Goal: Task Accomplishment & Management: Complete application form

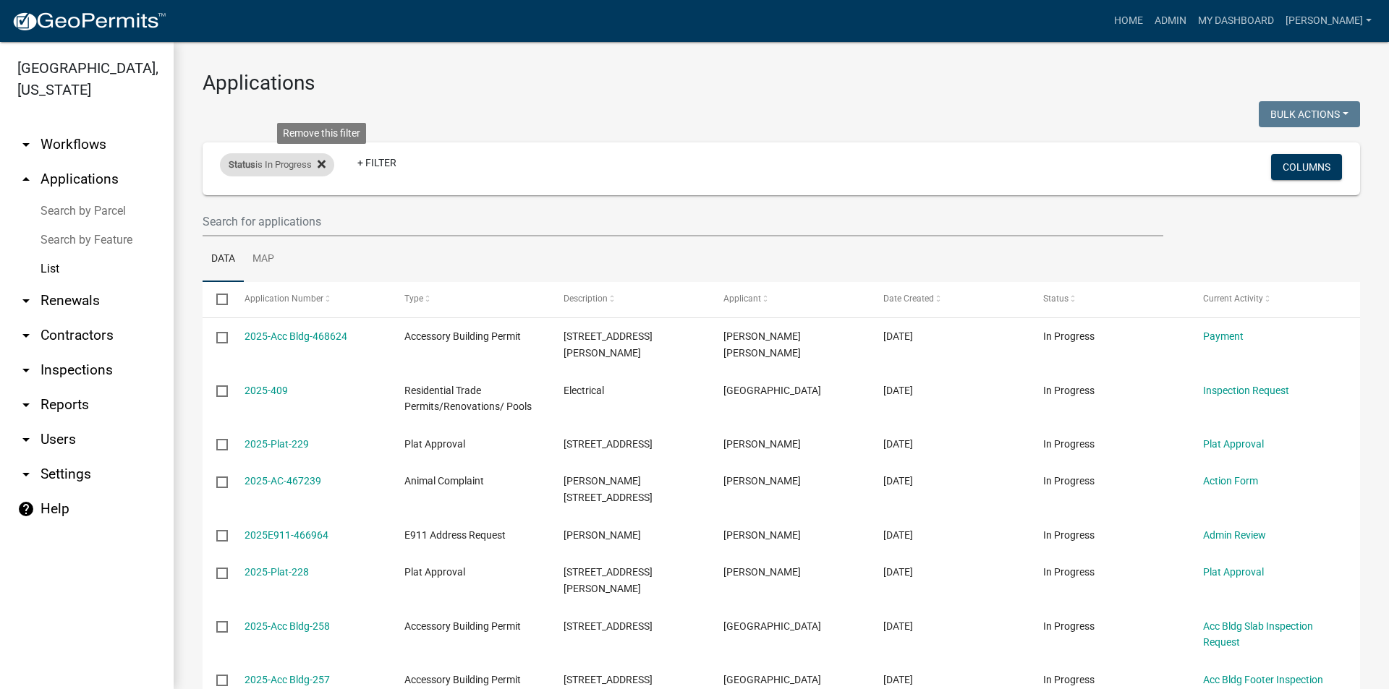
click at [326, 166] on icon at bounding box center [322, 164] width 8 height 8
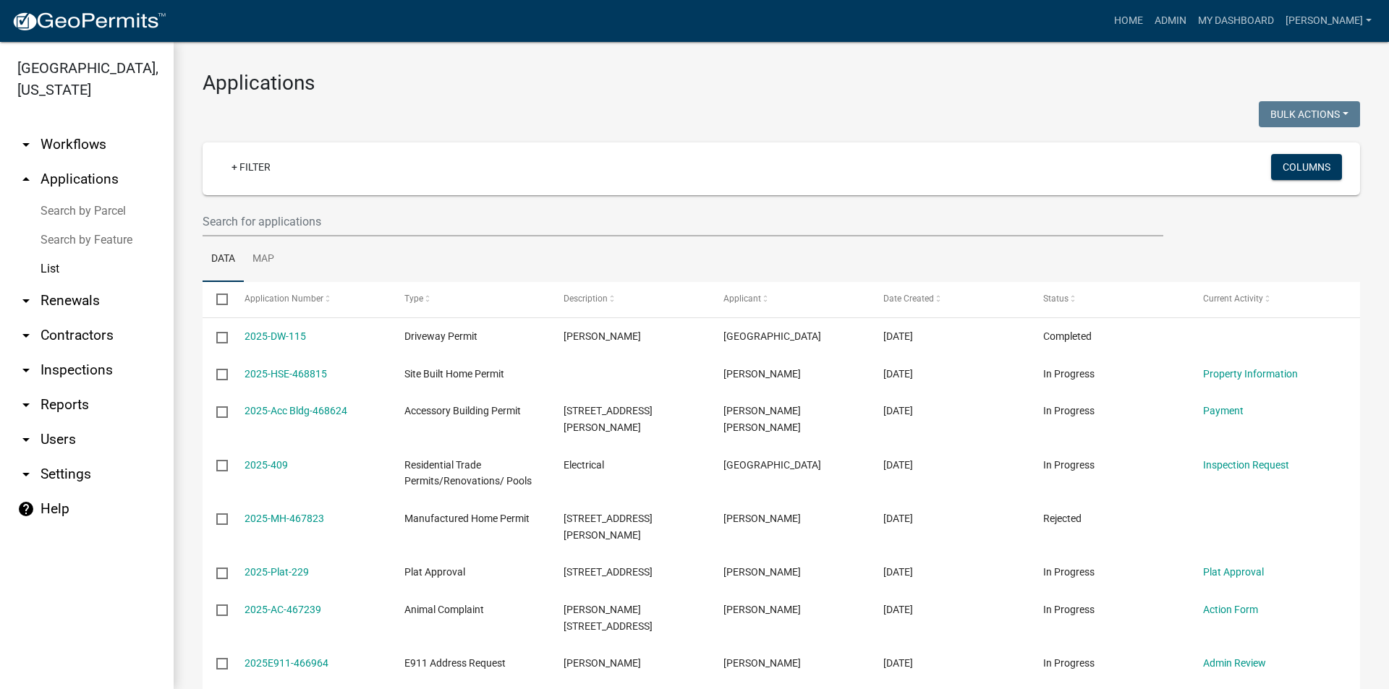
click at [55, 268] on link "List" at bounding box center [87, 269] width 174 height 29
click at [55, 271] on link "List" at bounding box center [87, 269] width 174 height 29
click at [82, 174] on link "arrow_drop_up Applications" at bounding box center [87, 179] width 174 height 35
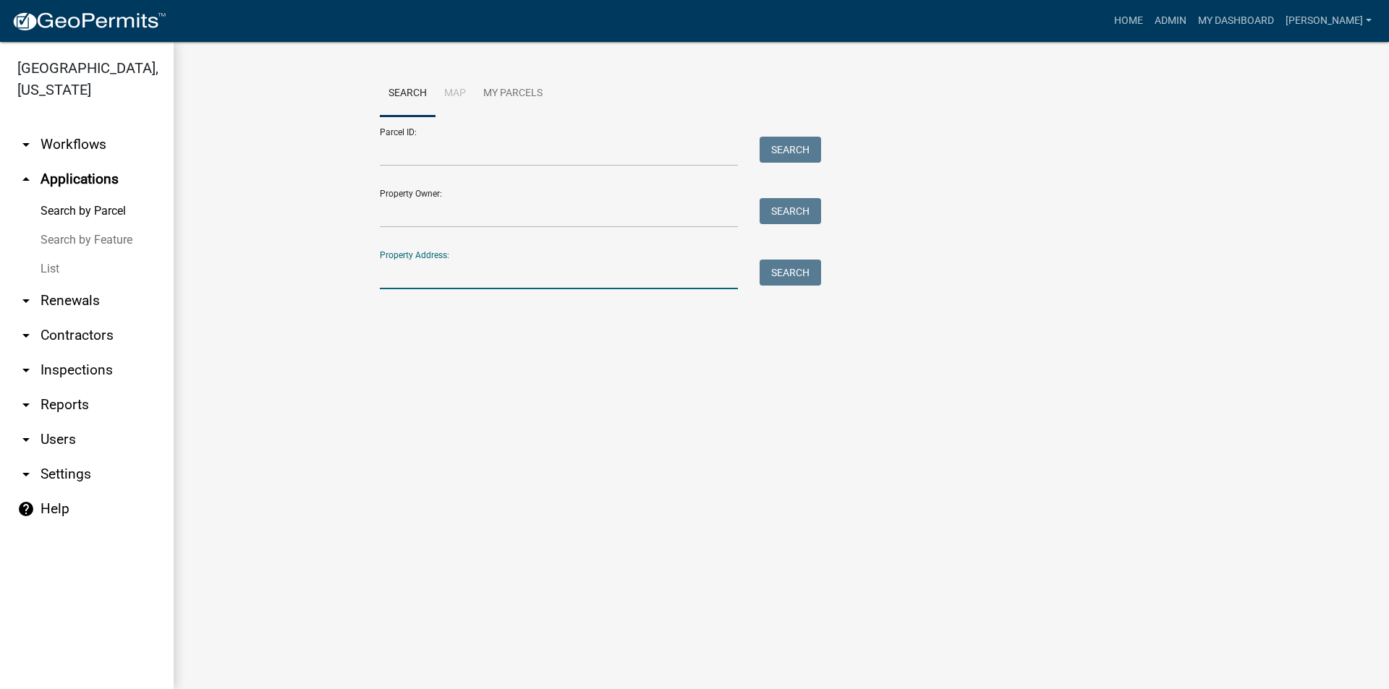
click at [474, 279] on input "Property Address:" at bounding box center [559, 275] width 358 height 30
type input "140"
click at [780, 270] on button "Search" at bounding box center [790, 273] width 61 height 26
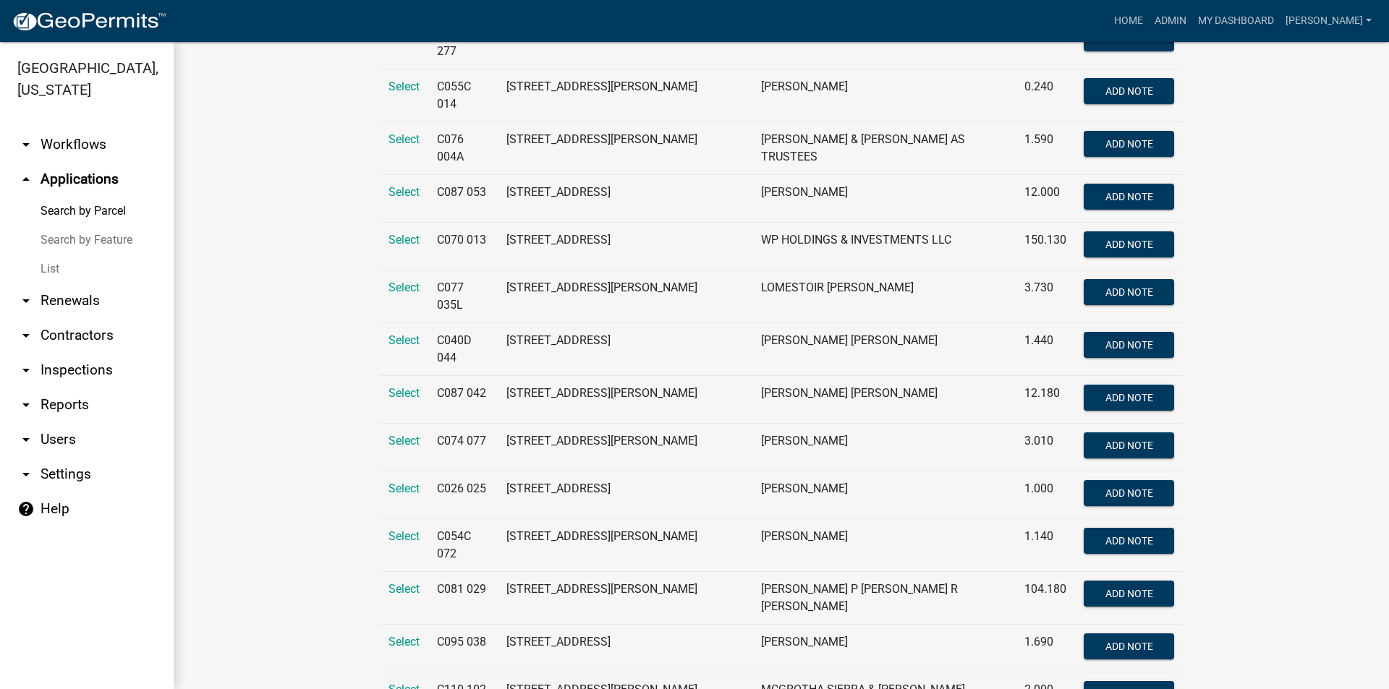
scroll to position [946, 0]
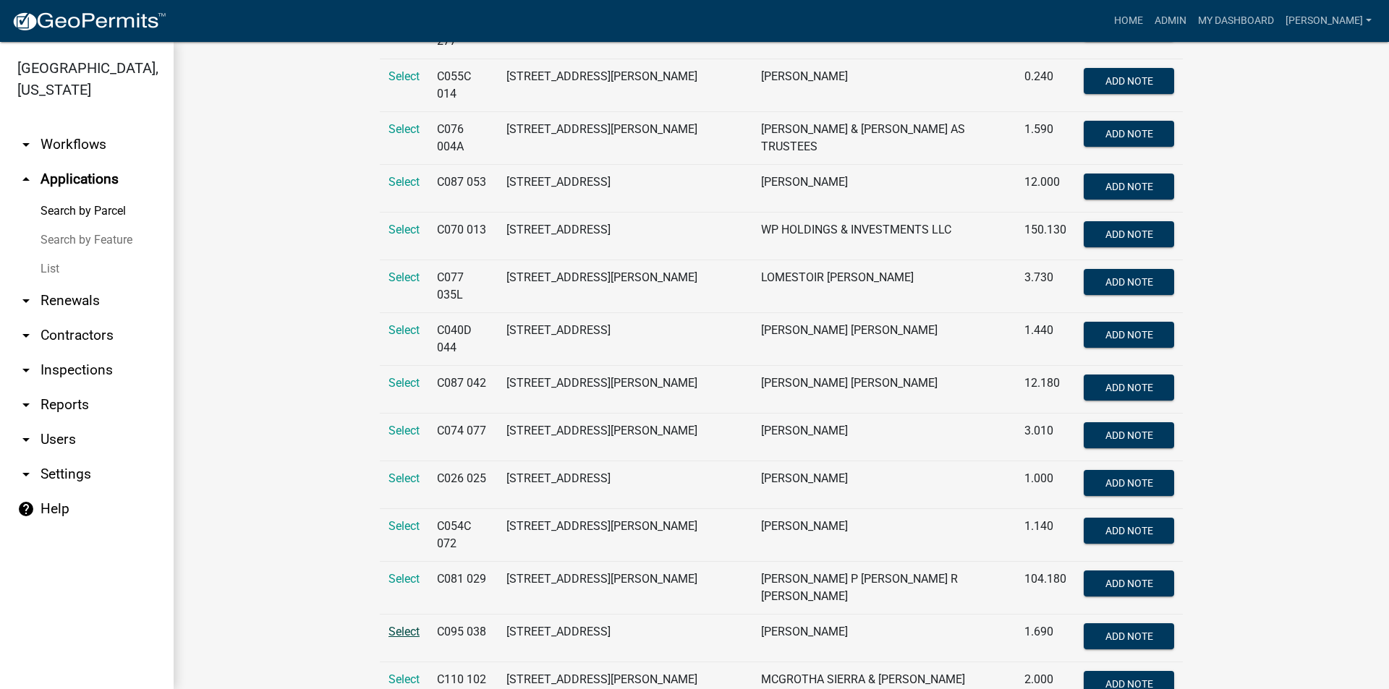
click at [404, 625] on span "Select" at bounding box center [403, 632] width 31 height 14
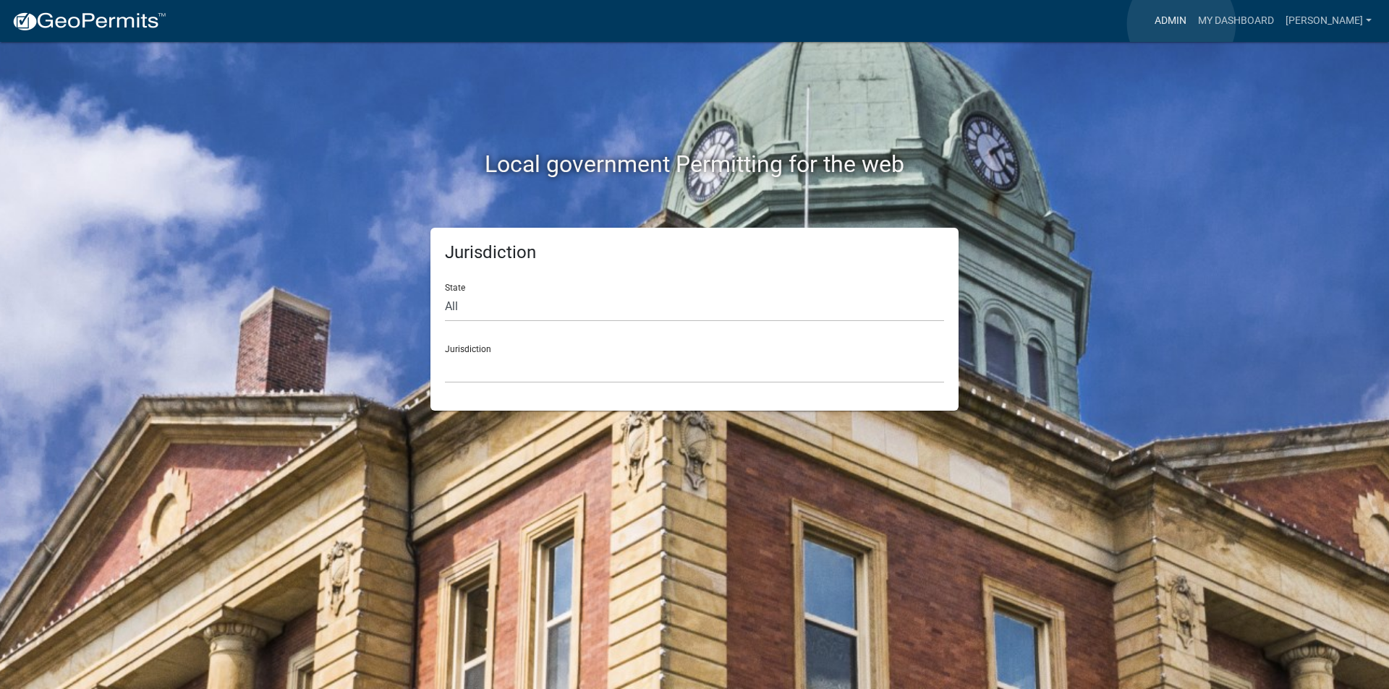
click at [1181, 24] on link "Admin" at bounding box center [1170, 20] width 43 height 27
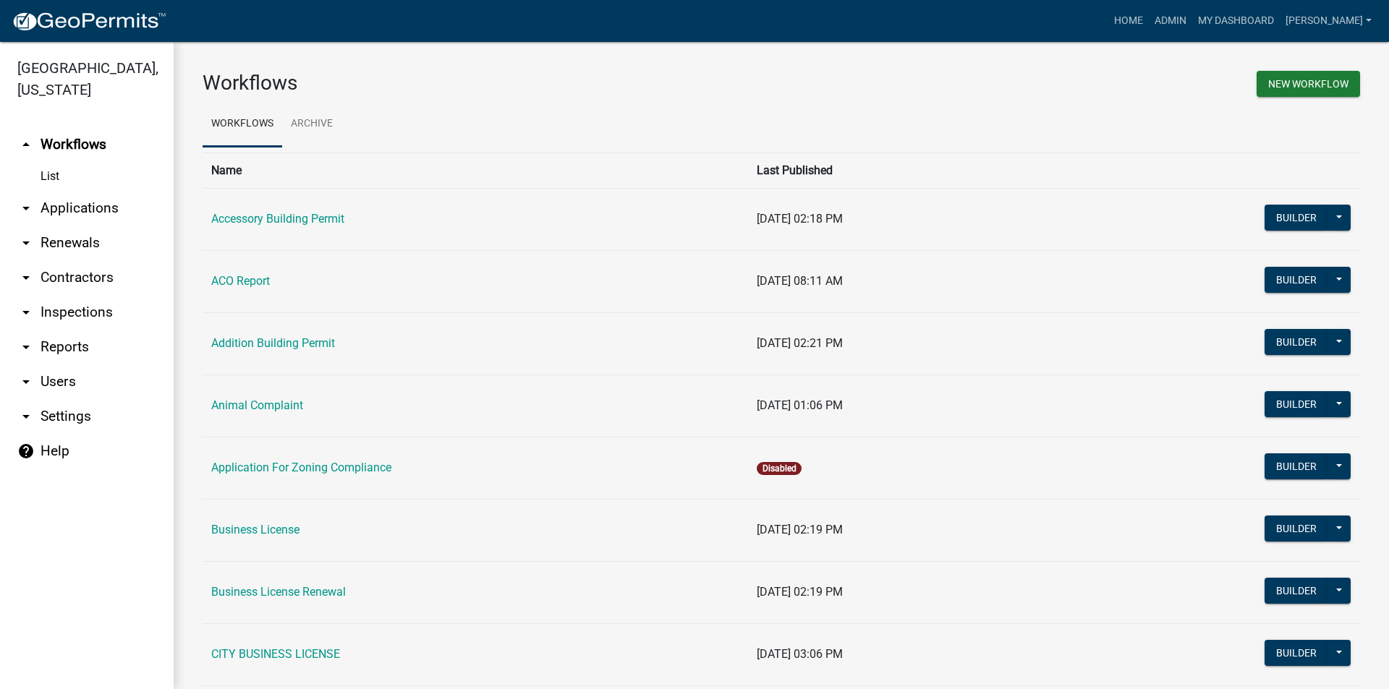
click at [81, 208] on link "arrow_drop_down Applications" at bounding box center [87, 208] width 174 height 35
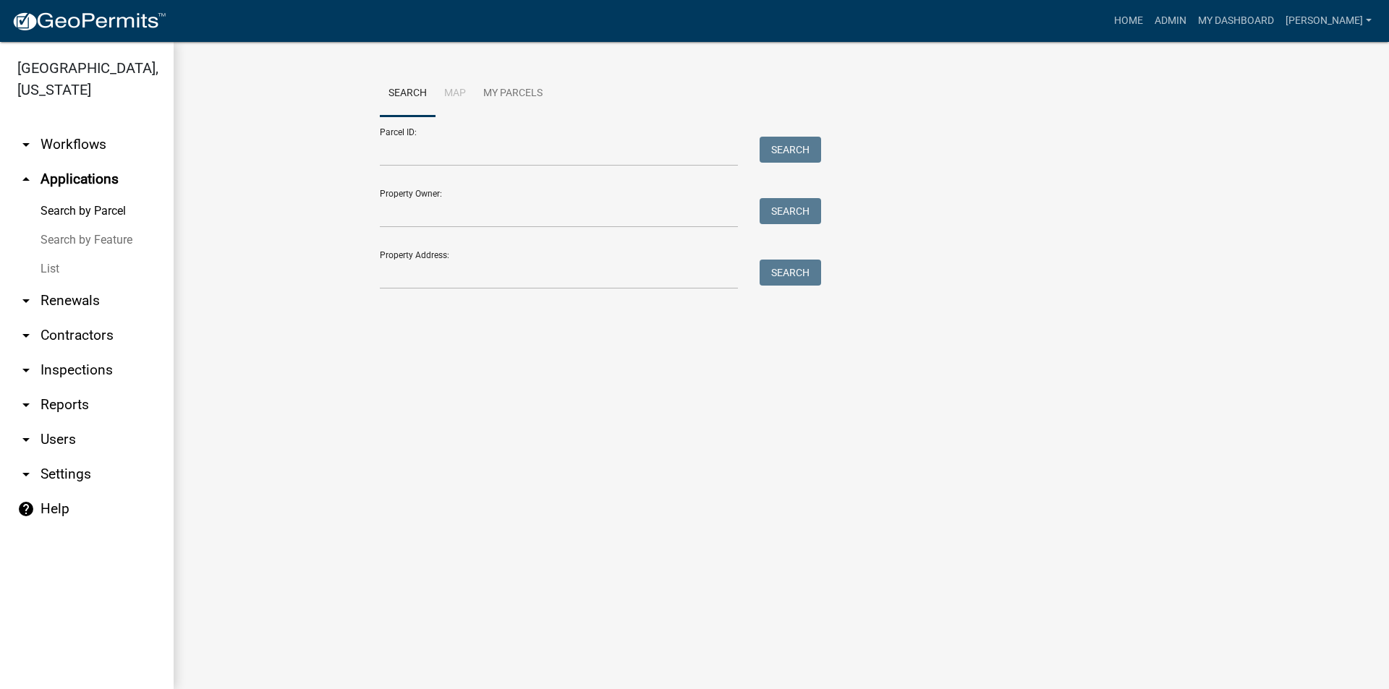
click at [60, 268] on link "List" at bounding box center [87, 269] width 174 height 29
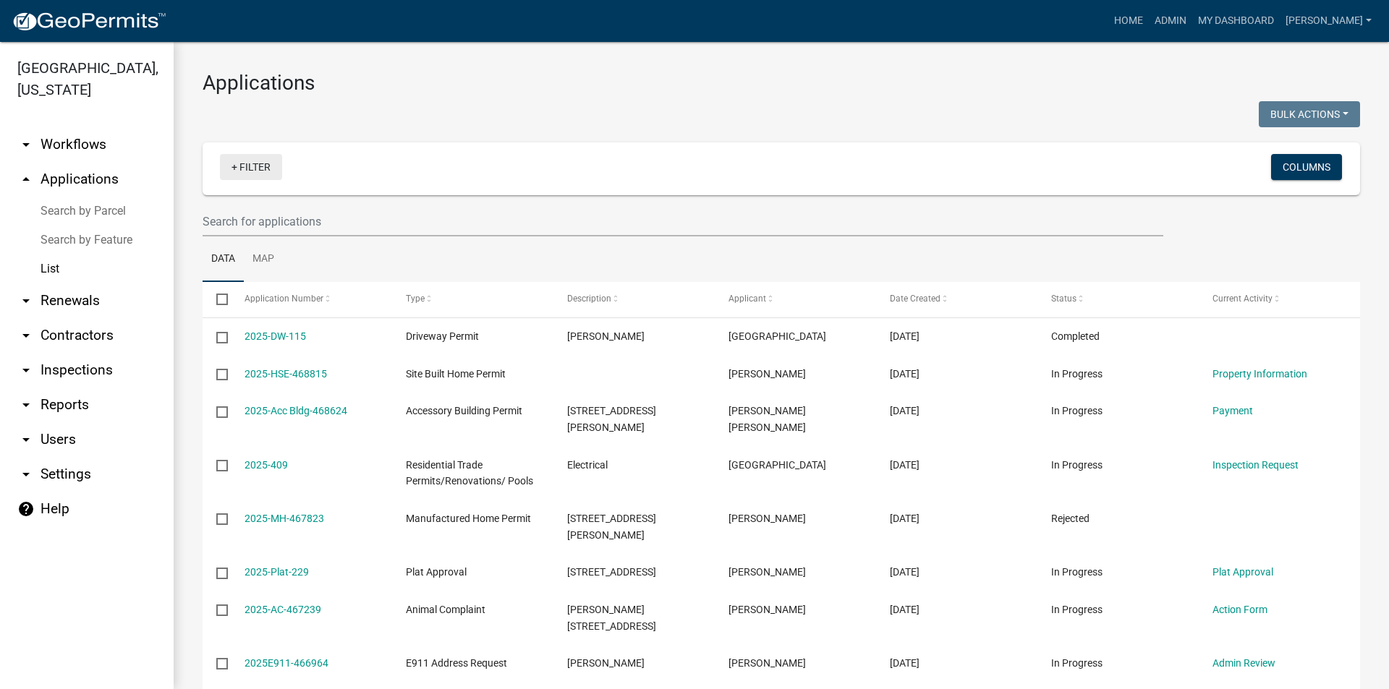
click at [255, 170] on link "+ Filter" at bounding box center [251, 167] width 62 height 26
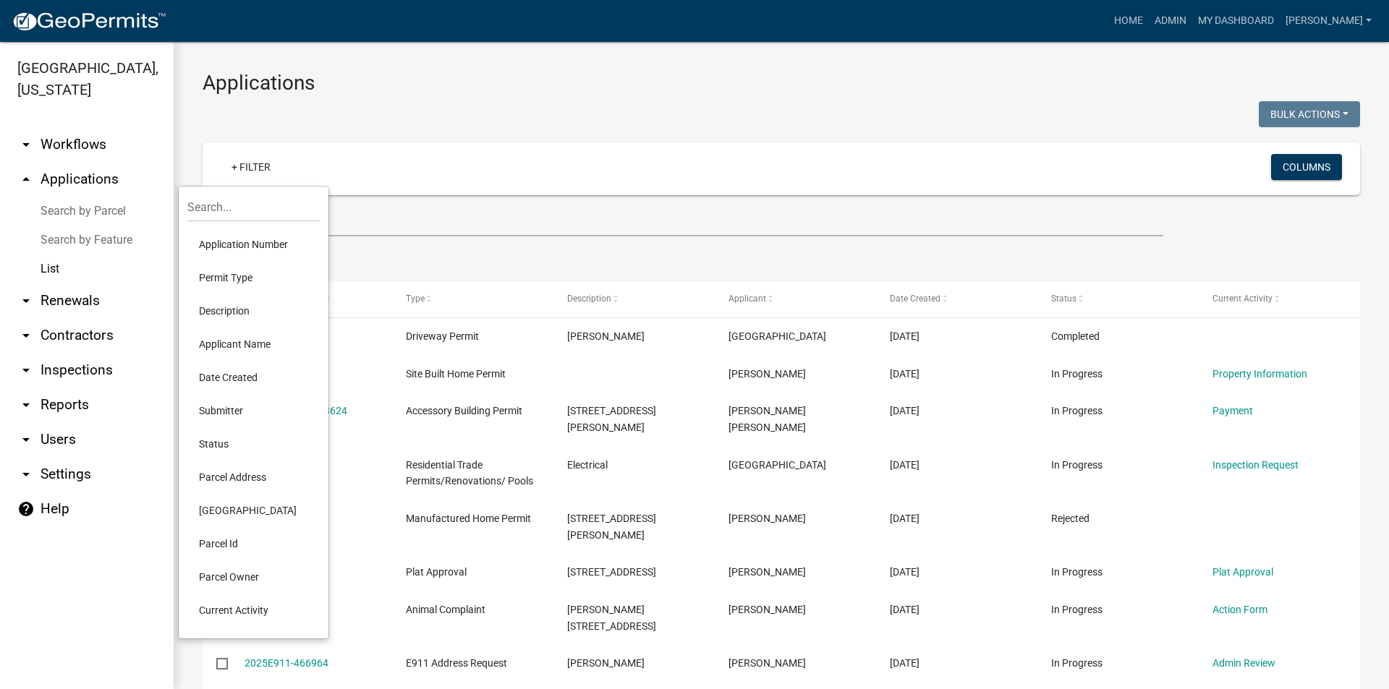
click at [234, 282] on li "Permit Type" at bounding box center [253, 277] width 132 height 33
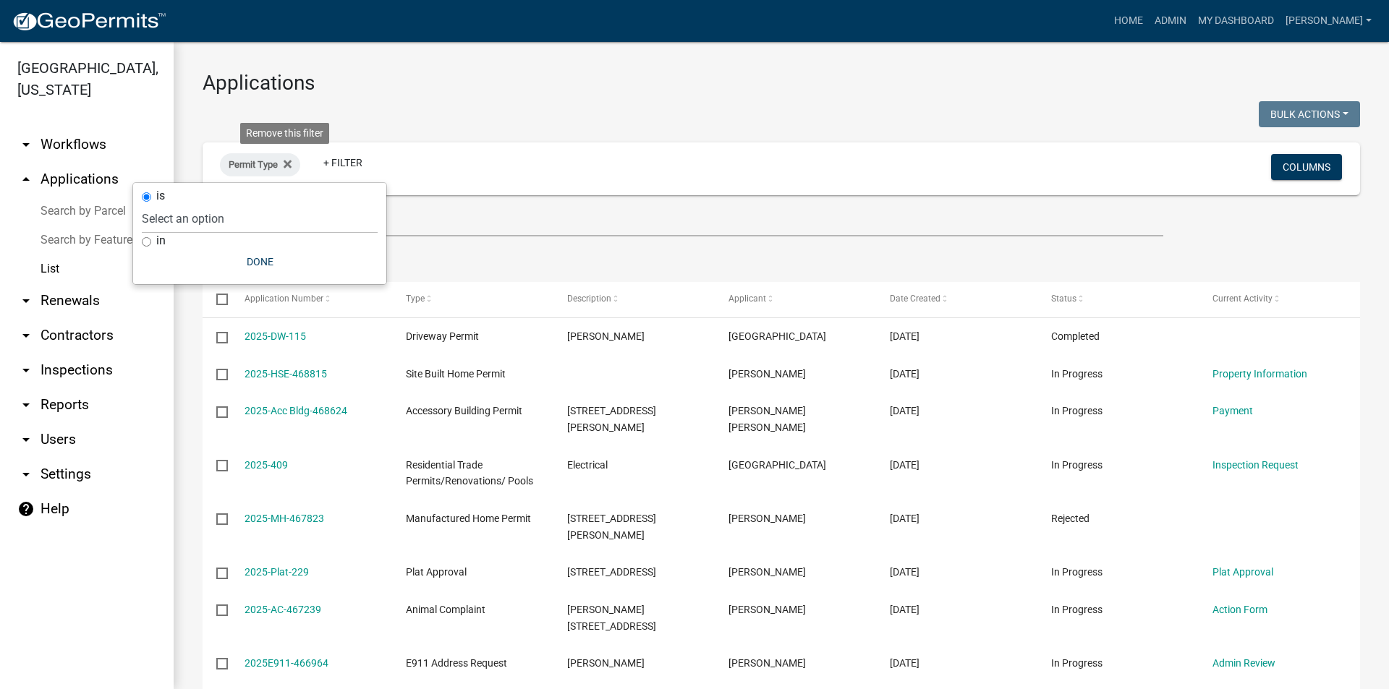
click at [290, 163] on icon at bounding box center [288, 164] width 8 height 8
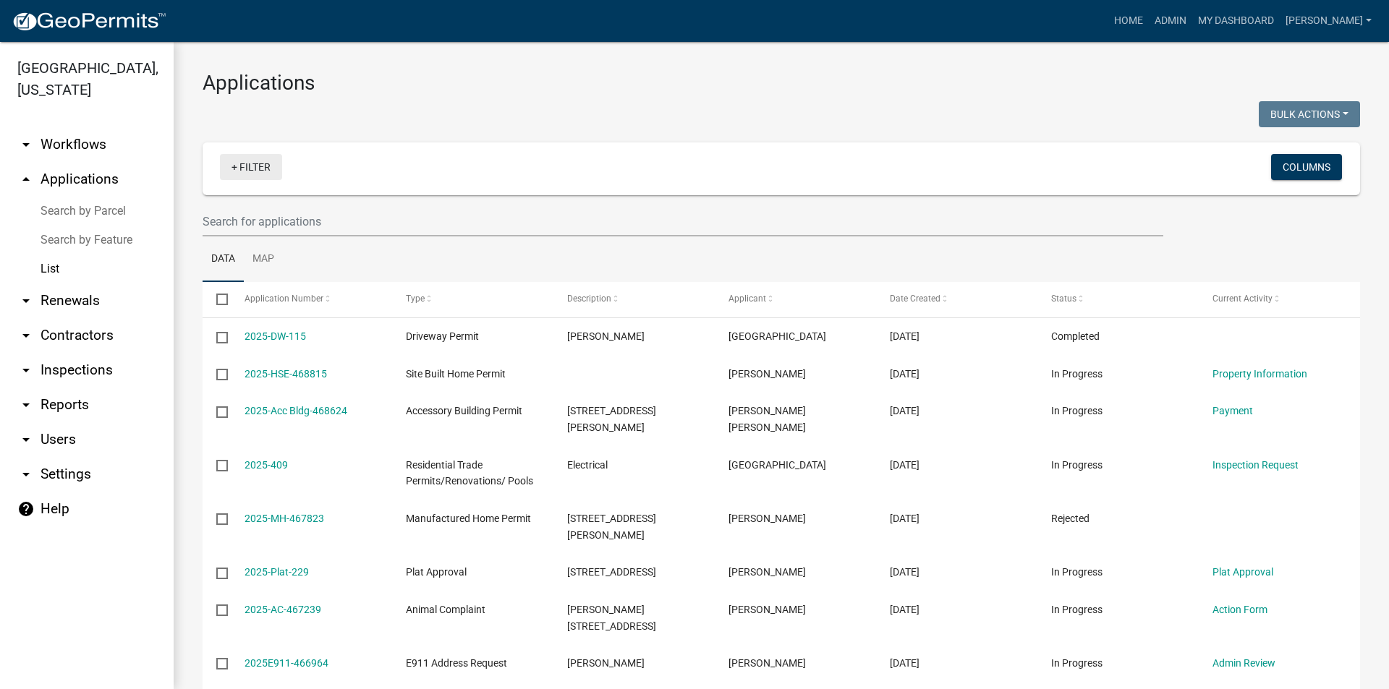
click at [258, 172] on link "+ Filter" at bounding box center [251, 167] width 62 height 26
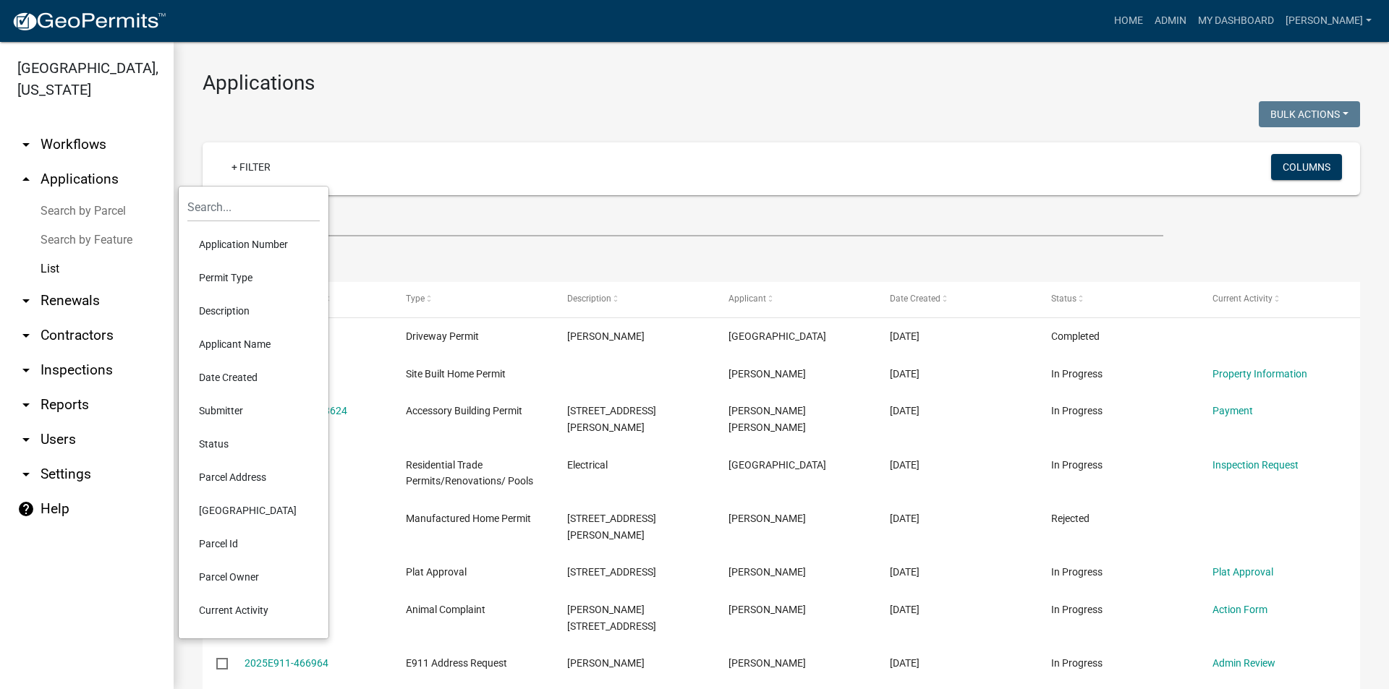
click at [205, 437] on li "Status" at bounding box center [253, 444] width 132 height 33
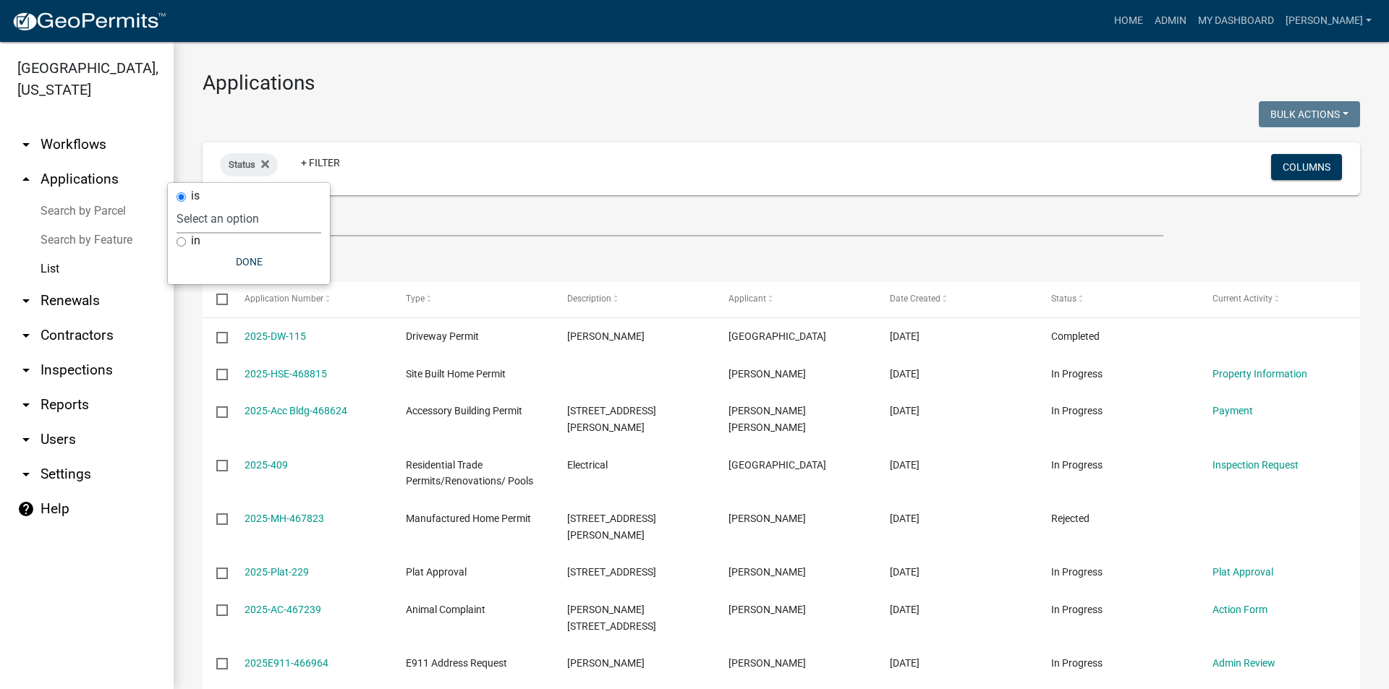
click at [241, 210] on select "Select an option Not Started In Progress Completed Expired Locked Withdrawn Voi…" at bounding box center [249, 219] width 145 height 30
select select "1"
click at [206, 204] on select "Select an option Not Started In Progress Completed Expired Locked Withdrawn Voi…" at bounding box center [249, 219] width 145 height 30
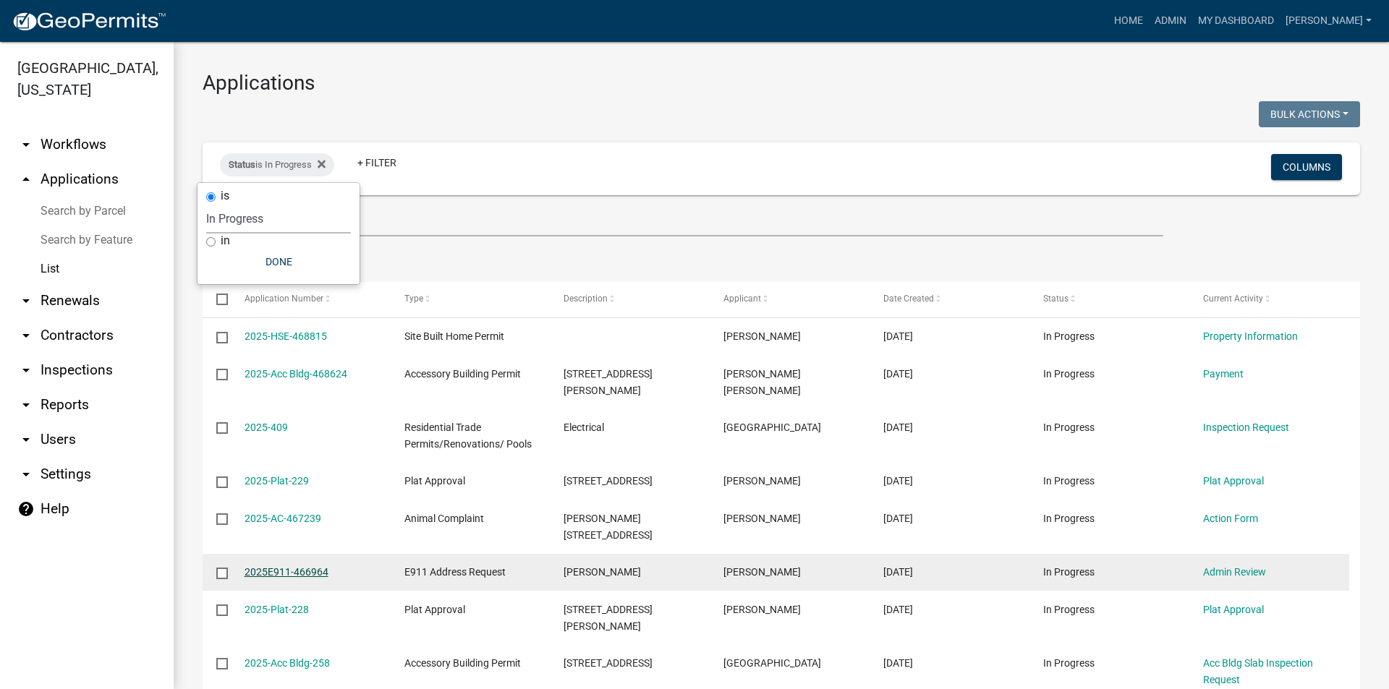
click at [285, 570] on link "2025E911-466964" at bounding box center [287, 572] width 84 height 12
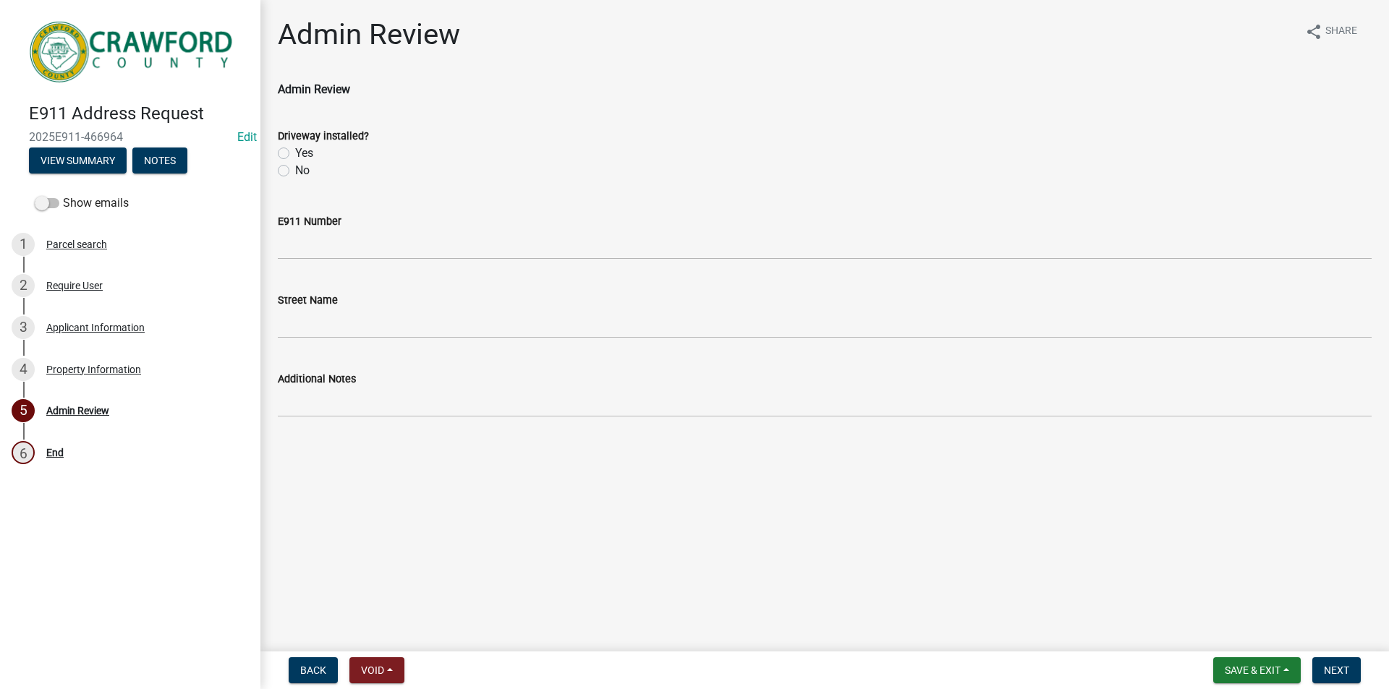
click at [295, 154] on label "Yes" at bounding box center [304, 153] width 18 height 17
click at [295, 154] on input "Yes" at bounding box center [299, 149] width 9 height 9
radio input "true"
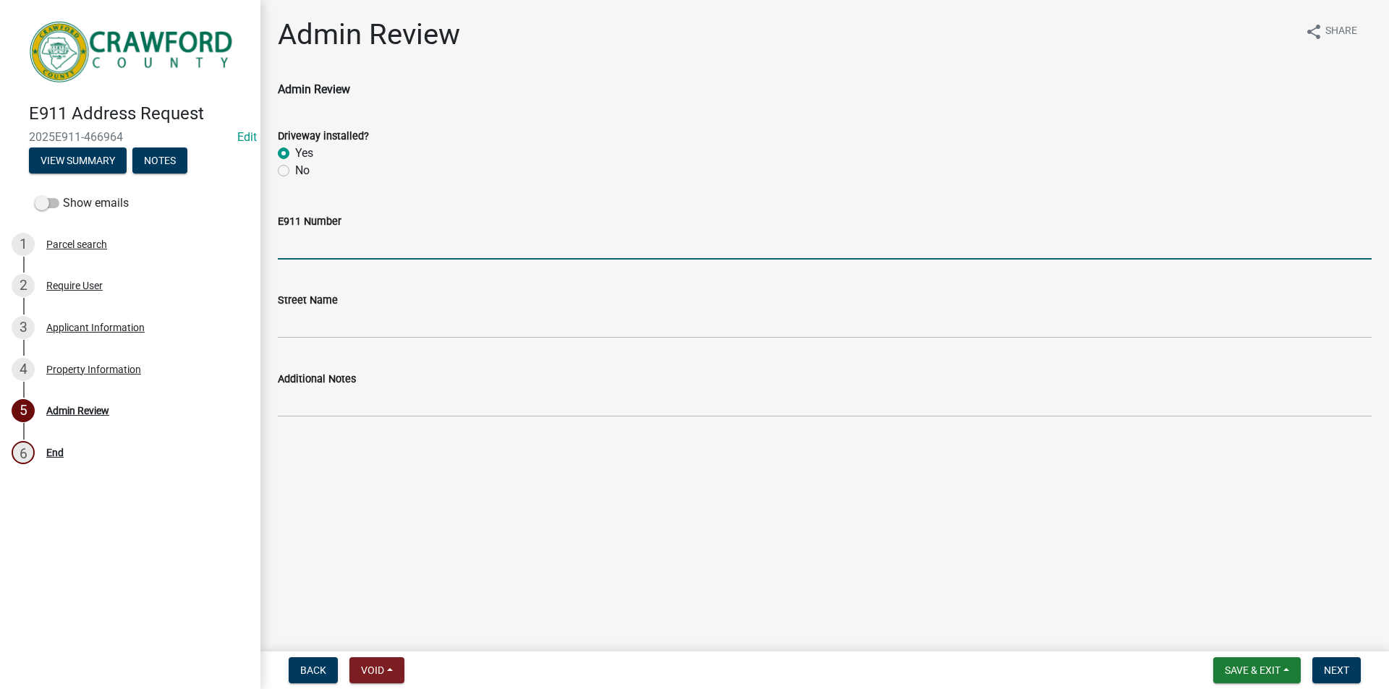
click at [297, 242] on input "E911 Number" at bounding box center [825, 245] width 1094 height 30
type input "600"
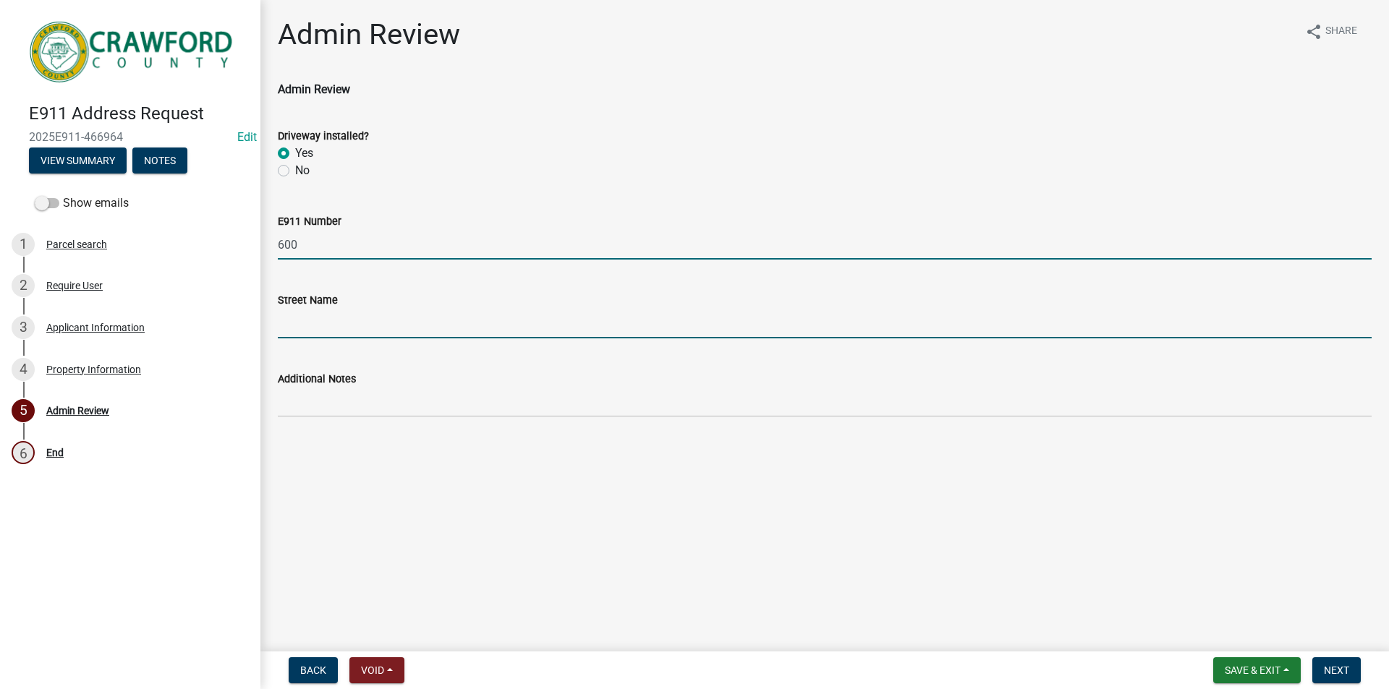
click at [307, 329] on input "Street Name" at bounding box center [825, 324] width 1094 height 30
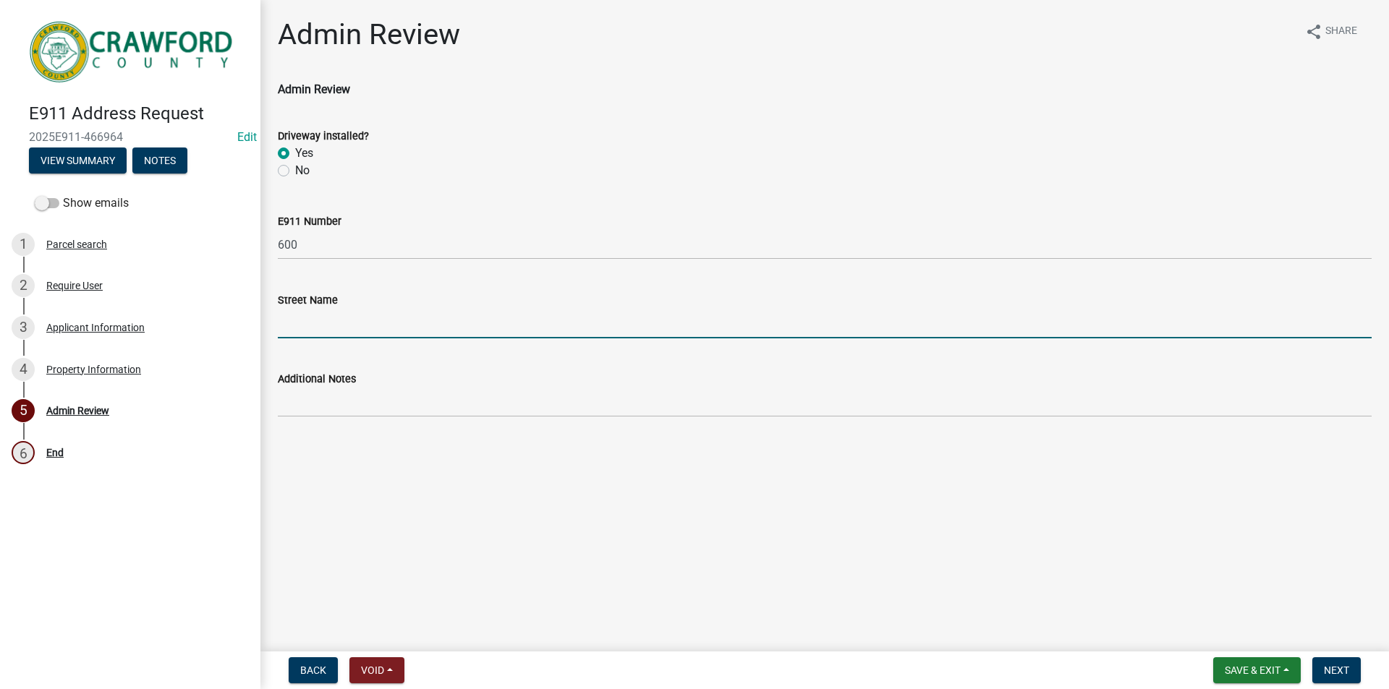
type input "t"
drag, startPoint x: 326, startPoint y: 324, endPoint x: 252, endPoint y: 334, distance: 73.8
click at [252, 334] on div "E911 Address Request 2025E911-466964 Edit View Summary Notes Show emails 1 Parc…" at bounding box center [694, 344] width 1389 height 689
type input "[PERSON_NAME]"
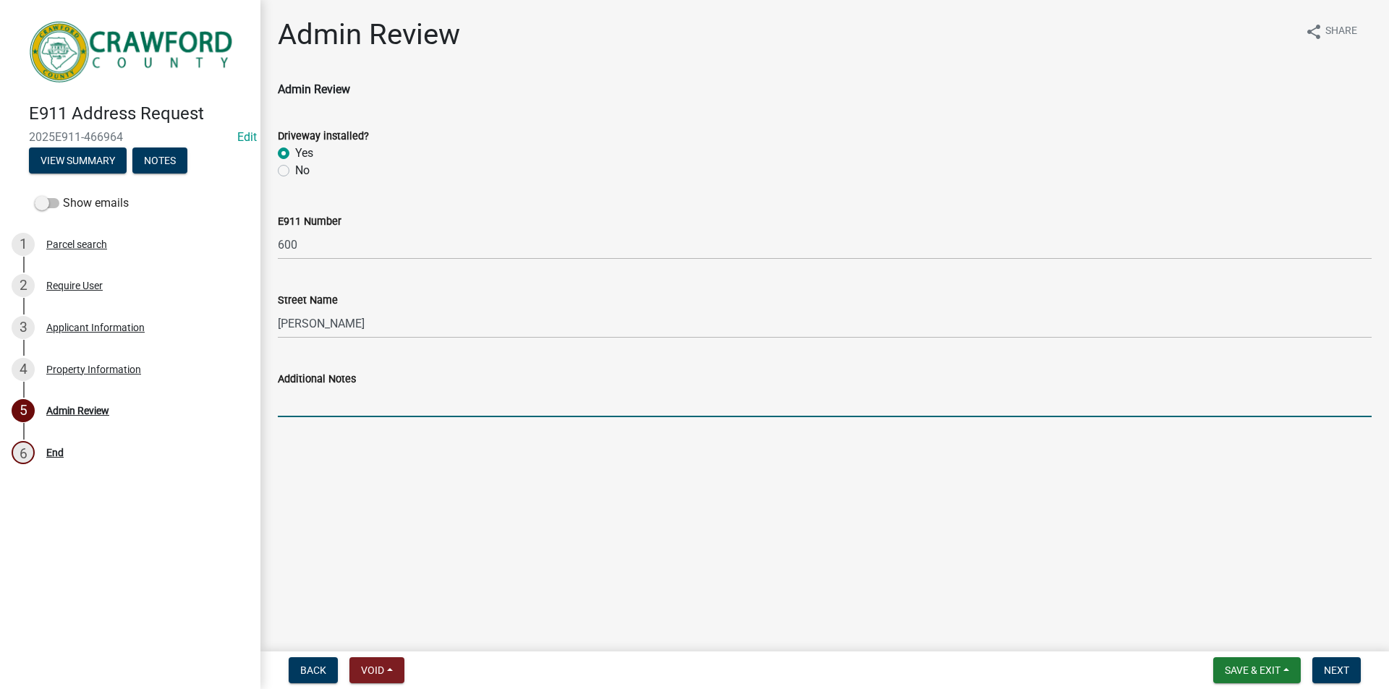
click at [386, 407] on input "Additional Notes" at bounding box center [825, 403] width 1094 height 30
type input "moving used MH onto property"
click at [1347, 669] on span "Next" at bounding box center [1336, 671] width 25 height 12
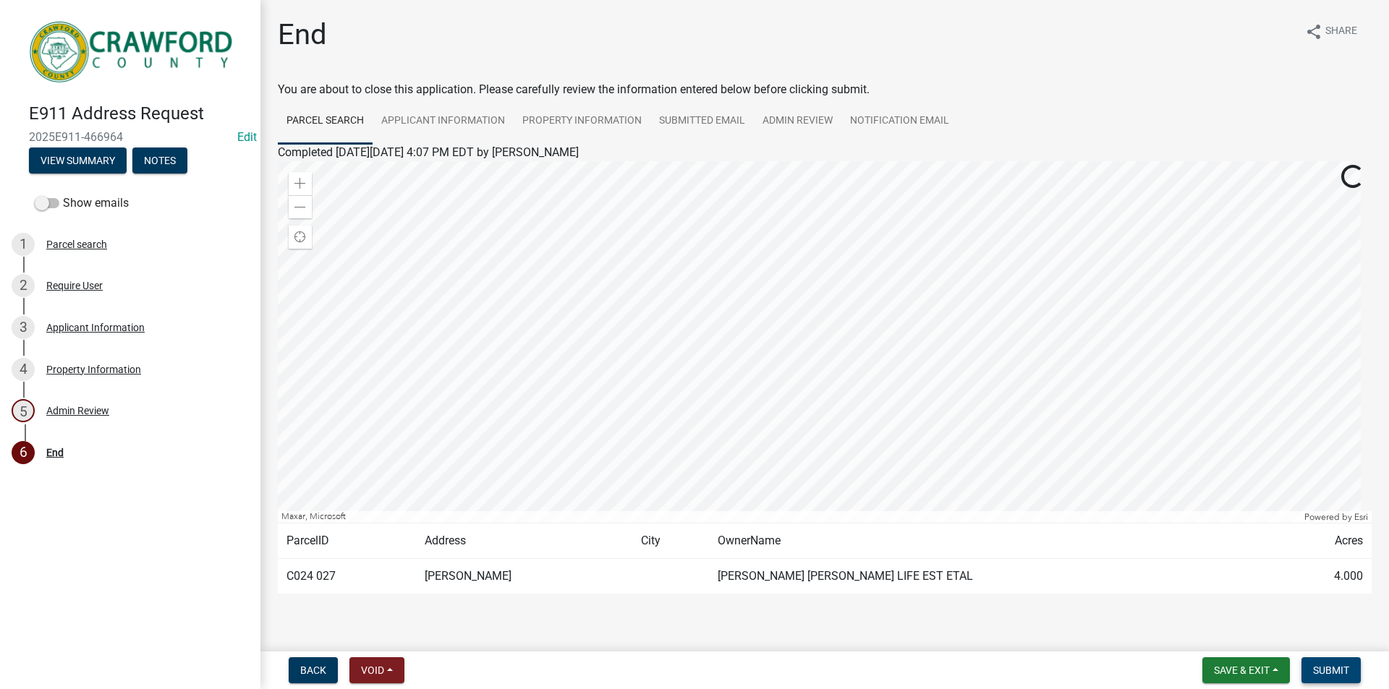
click at [1345, 672] on span "Submit" at bounding box center [1331, 671] width 36 height 12
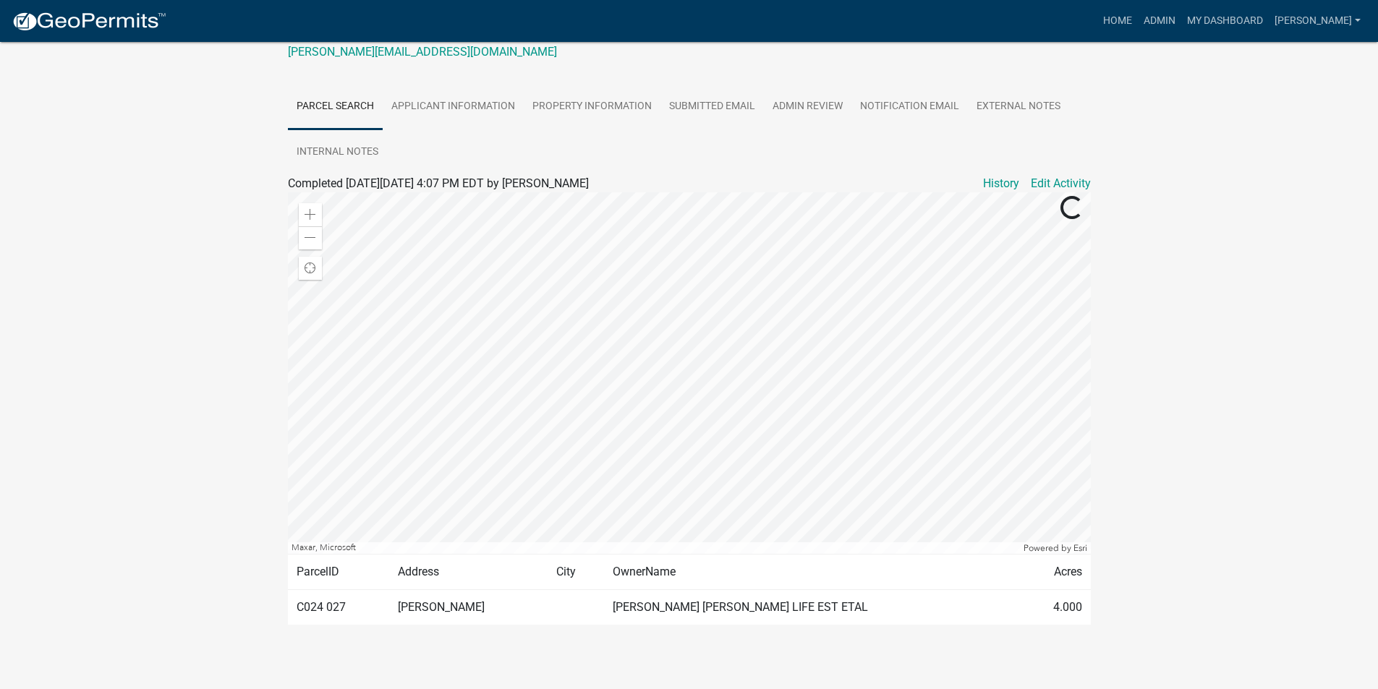
scroll to position [240, 0]
